Goal: Information Seeking & Learning: Learn about a topic

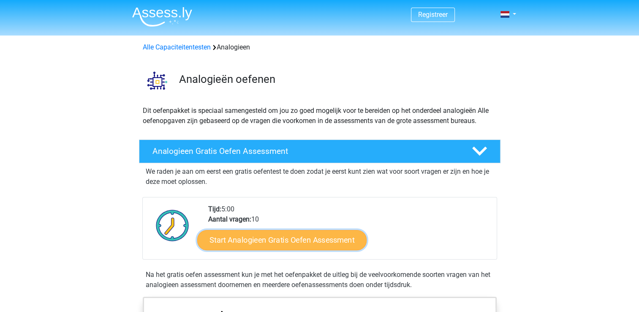
click at [283, 242] on link "Start Analogieen Gratis Oefen Assessment" at bounding box center [281, 239] width 169 height 20
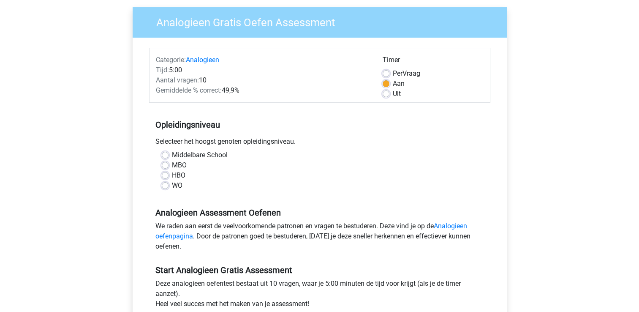
scroll to position [63, 0]
click at [161, 174] on div "Middelbare School MBO HBO WO" at bounding box center [319, 170] width 329 height 41
click at [172, 176] on label "HBO" at bounding box center [179, 175] width 14 height 10
click at [166, 176] on input "HBO" at bounding box center [165, 174] width 7 height 8
radio input "true"
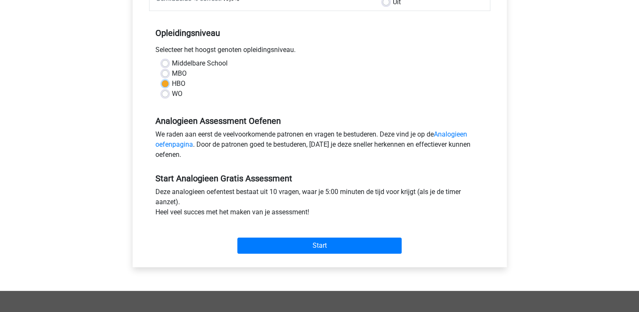
scroll to position [155, 0]
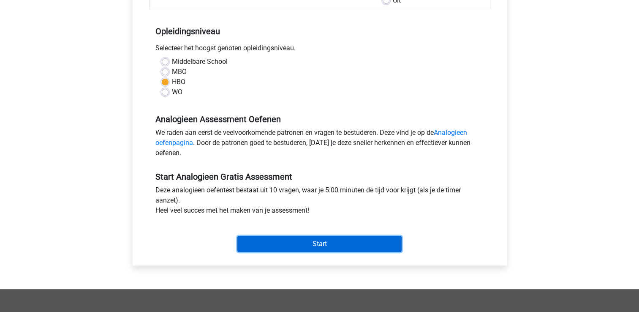
click at [282, 242] on input "Start" at bounding box center [319, 244] width 164 height 16
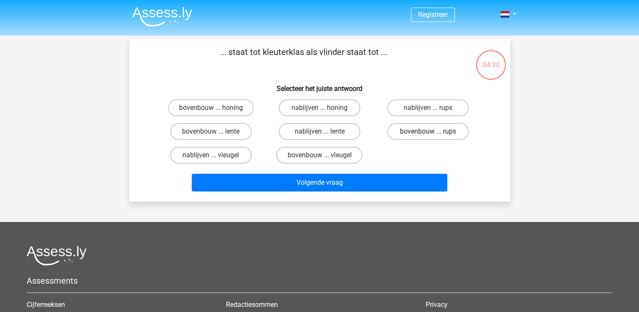
click at [424, 131] on label "bovenbouw ... rups" at bounding box center [428, 131] width 82 height 17
click at [428, 131] on input "bovenbouw ... rups" at bounding box center [430, 133] width 5 height 5
radio input "true"
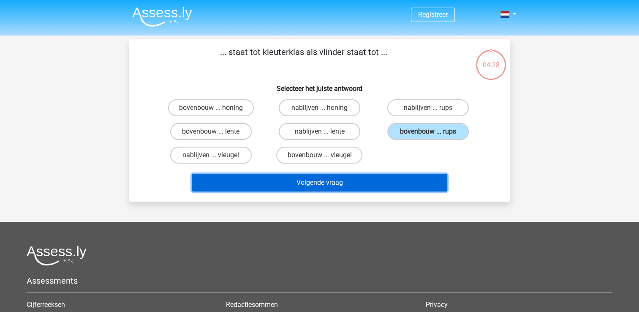
click at [354, 186] on button "Volgende vraag" at bounding box center [320, 183] width 256 height 18
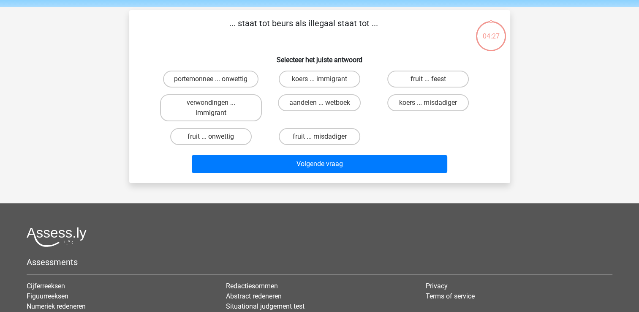
scroll to position [39, 0]
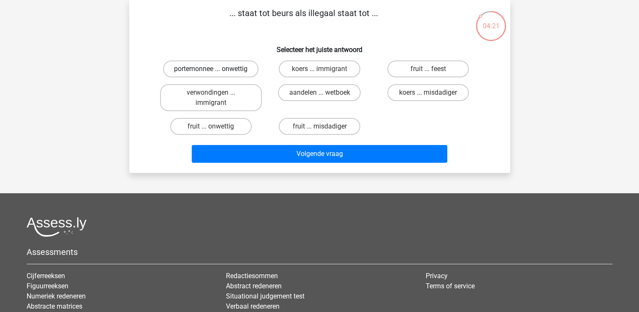
click at [219, 73] on label "portemonnee ... onwettig" at bounding box center [210, 68] width 95 height 17
click at [216, 73] on input "portemonnee ... onwettig" at bounding box center [213, 71] width 5 height 5
radio input "true"
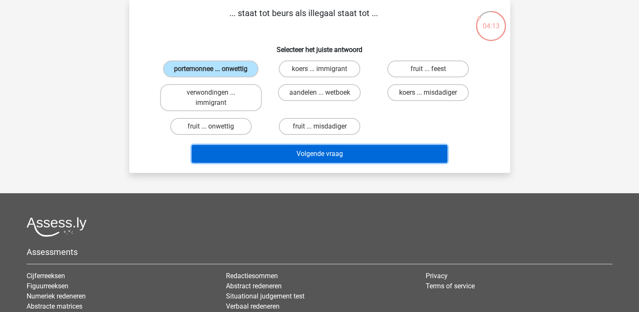
click at [375, 157] on button "Volgende vraag" at bounding box center [320, 154] width 256 height 18
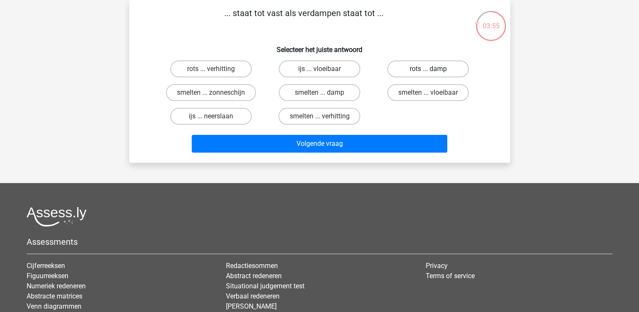
click at [435, 70] on label "rots ... damp" at bounding box center [428, 68] width 82 height 17
click at [434, 70] on input "rots ... damp" at bounding box center [430, 71] width 5 height 5
radio input "true"
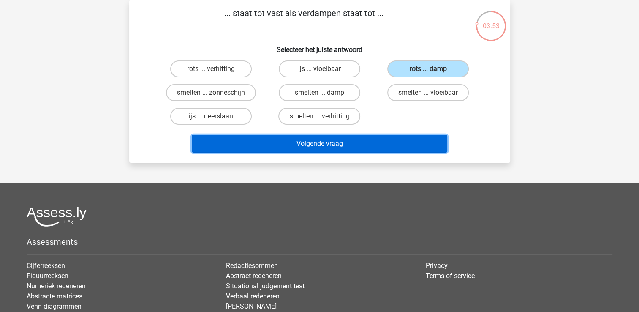
click at [363, 139] on button "Volgende vraag" at bounding box center [320, 144] width 256 height 18
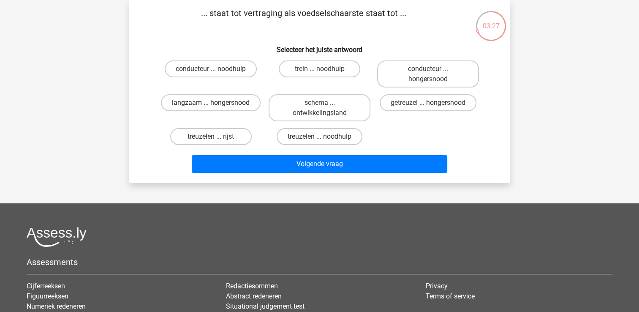
click at [201, 105] on label "langzaam ... hongersnood" at bounding box center [211, 102] width 100 height 17
click at [211, 105] on input "langzaam ... hongersnood" at bounding box center [213, 105] width 5 height 5
radio input "true"
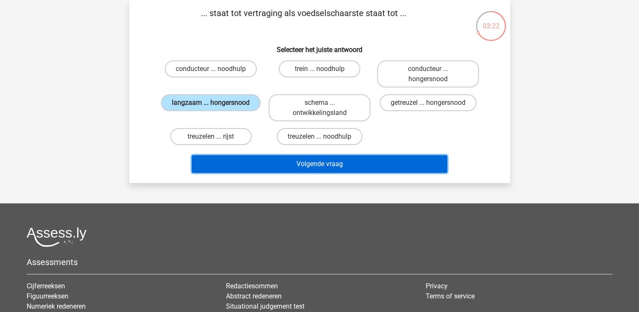
click at [336, 164] on button "Volgende vraag" at bounding box center [320, 164] width 256 height 18
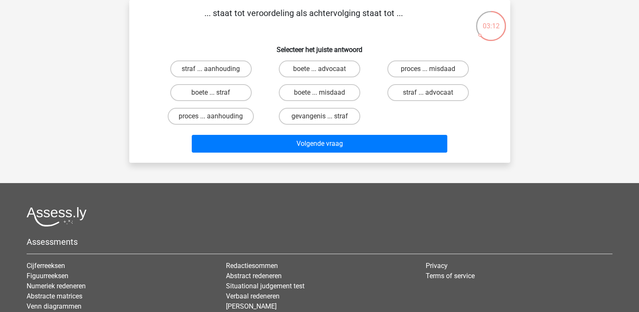
drag, startPoint x: 320, startPoint y: 106, endPoint x: 270, endPoint y: 5, distance: 112.6
click at [270, 5] on div "... staat tot veroordeling als achtervolging staat tot ... Selecteer het juiste…" at bounding box center [319, 81] width 381 height 163
drag, startPoint x: 270, startPoint y: 5, endPoint x: 233, endPoint y: 32, distance: 45.7
click at [233, 32] on div "... staat tot veroordeling als achtervolging staat tot ... Selecteer het juiste…" at bounding box center [320, 81] width 374 height 149
click at [310, 95] on label "boete ... misdaad" at bounding box center [320, 92] width 82 height 17
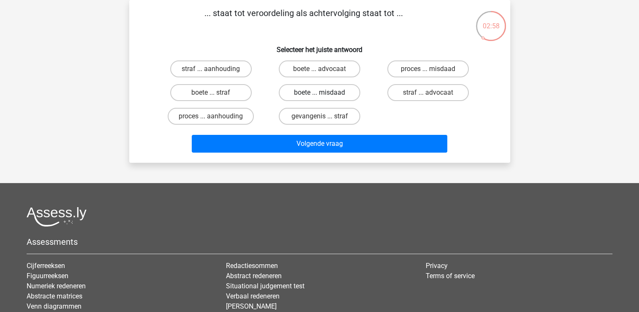
click at [319, 95] on input "boete ... misdaad" at bounding box center [321, 95] width 5 height 5
radio input "true"
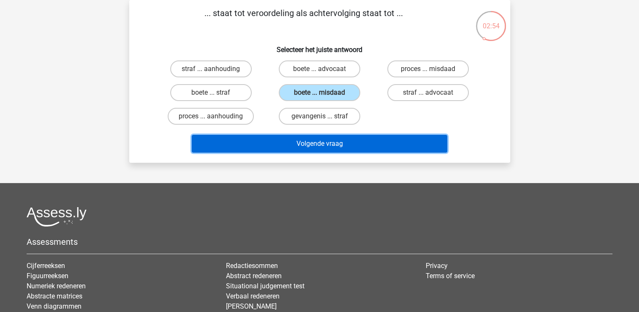
click at [304, 148] on button "Volgende vraag" at bounding box center [320, 144] width 256 height 18
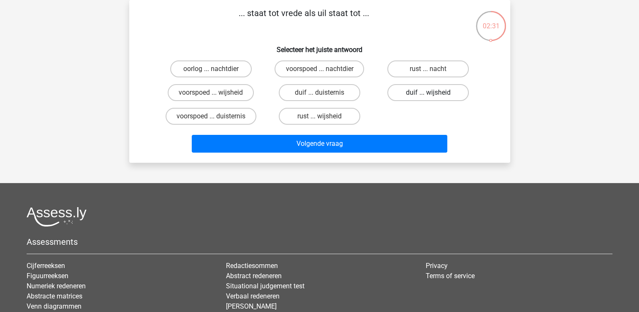
click at [424, 96] on label "duif ... wijsheid" at bounding box center [428, 92] width 82 height 17
click at [428, 96] on input "duif ... wijsheid" at bounding box center [430, 95] width 5 height 5
radio input "true"
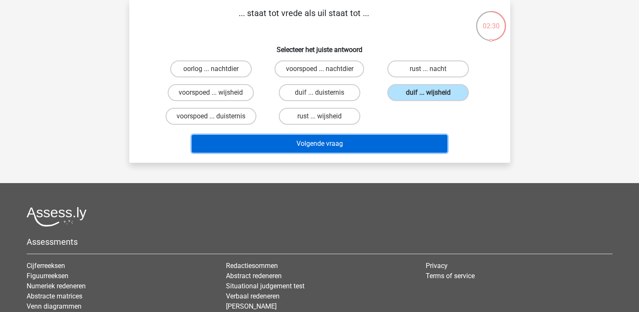
click at [364, 140] on button "Volgende vraag" at bounding box center [320, 144] width 256 height 18
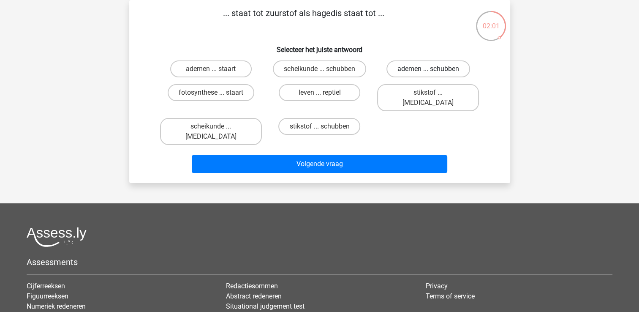
click at [408, 65] on label "ademen ... schubben" at bounding box center [429, 68] width 84 height 17
click at [428, 69] on input "ademen ... schubben" at bounding box center [430, 71] width 5 height 5
radio input "true"
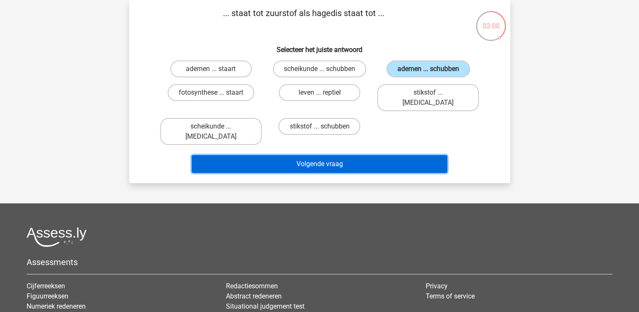
click at [340, 155] on button "Volgende vraag" at bounding box center [320, 164] width 256 height 18
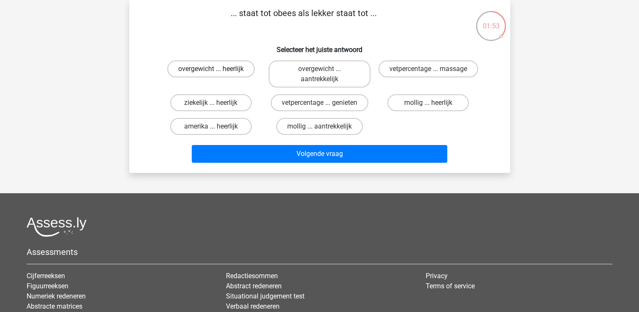
click at [208, 71] on label "overgewicht ... heerlijk" at bounding box center [210, 68] width 87 height 17
click at [211, 71] on input "overgewicht ... heerlijk" at bounding box center [213, 71] width 5 height 5
radio input "true"
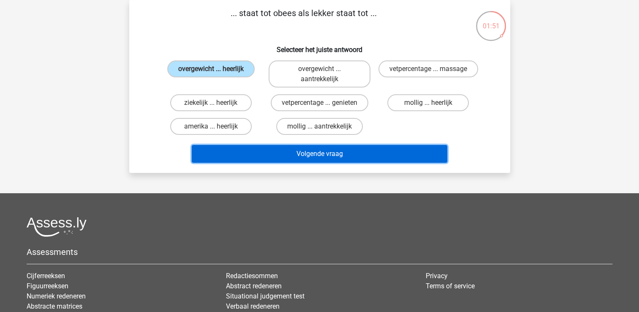
click at [265, 148] on button "Volgende vraag" at bounding box center [320, 154] width 256 height 18
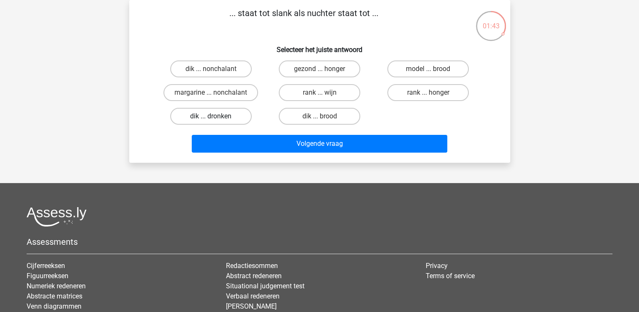
click at [210, 113] on label "dik ... dronken" at bounding box center [211, 116] width 82 height 17
click at [211, 116] on input "dik ... dronken" at bounding box center [213, 118] width 5 height 5
radio input "true"
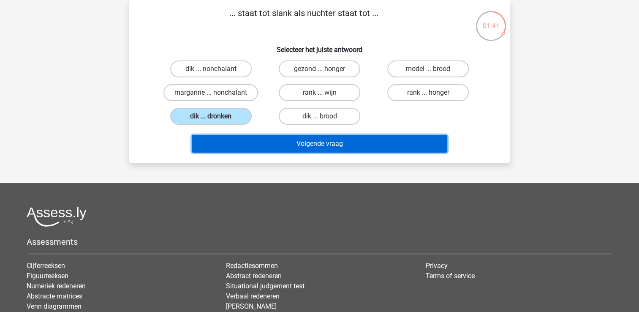
click at [293, 146] on button "Volgende vraag" at bounding box center [320, 144] width 256 height 18
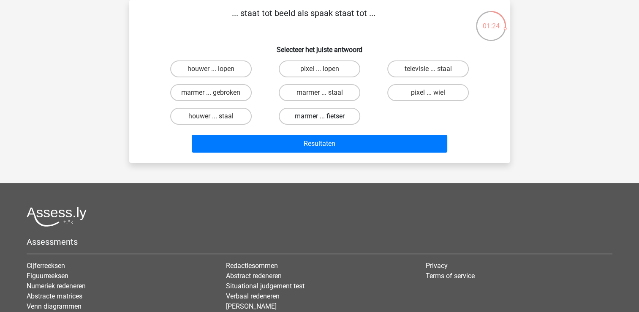
click at [319, 119] on label "marmer ... fietser" at bounding box center [320, 116] width 82 height 17
click at [319, 119] on input "marmer ... fietser" at bounding box center [321, 118] width 5 height 5
radio input "true"
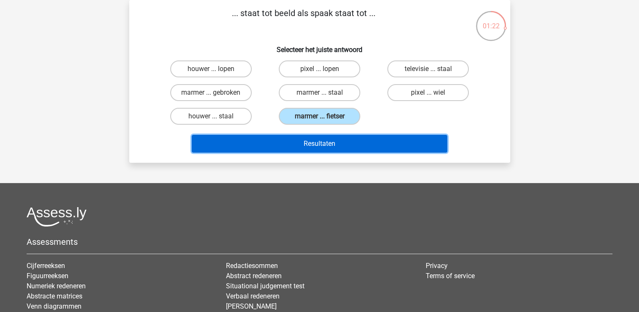
click at [304, 143] on button "Resultaten" at bounding box center [320, 144] width 256 height 18
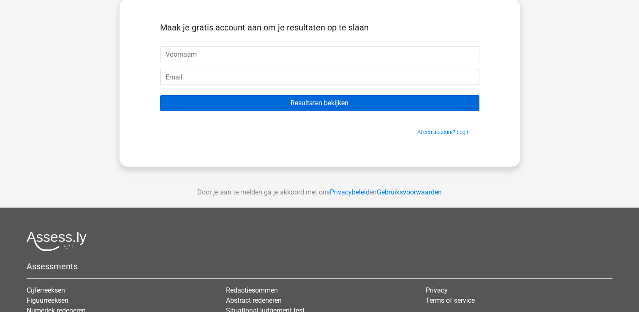
scroll to position [27, 0]
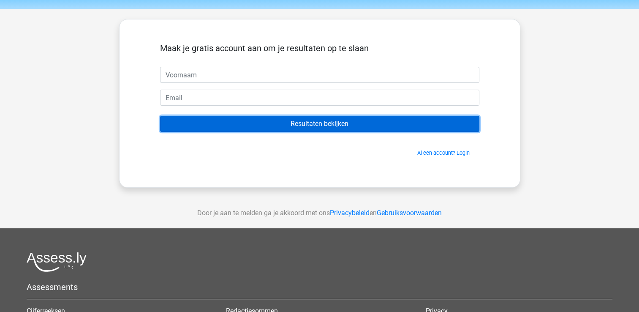
click at [344, 119] on input "Resultaten bekijken" at bounding box center [319, 124] width 319 height 16
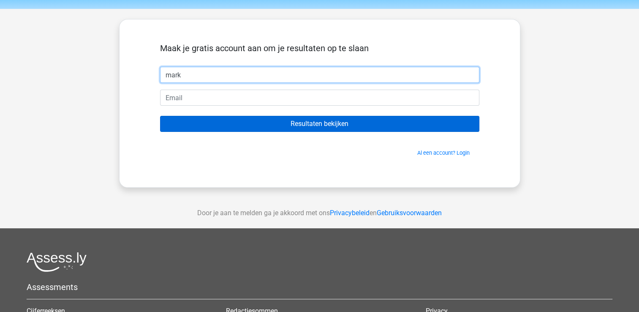
type input "mark"
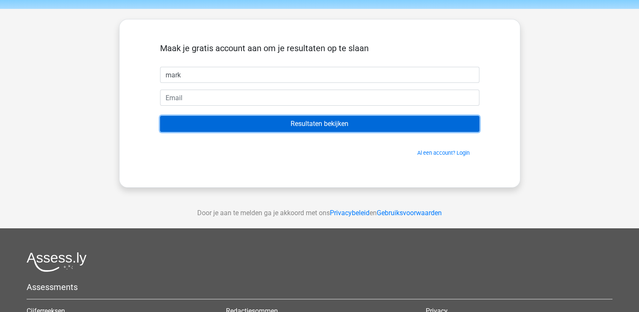
click at [248, 116] on input "Resultaten bekijken" at bounding box center [319, 124] width 319 height 16
click at [243, 125] on input "Resultaten bekijken" at bounding box center [319, 124] width 319 height 16
